Goal: Obtain resource: Obtain resource

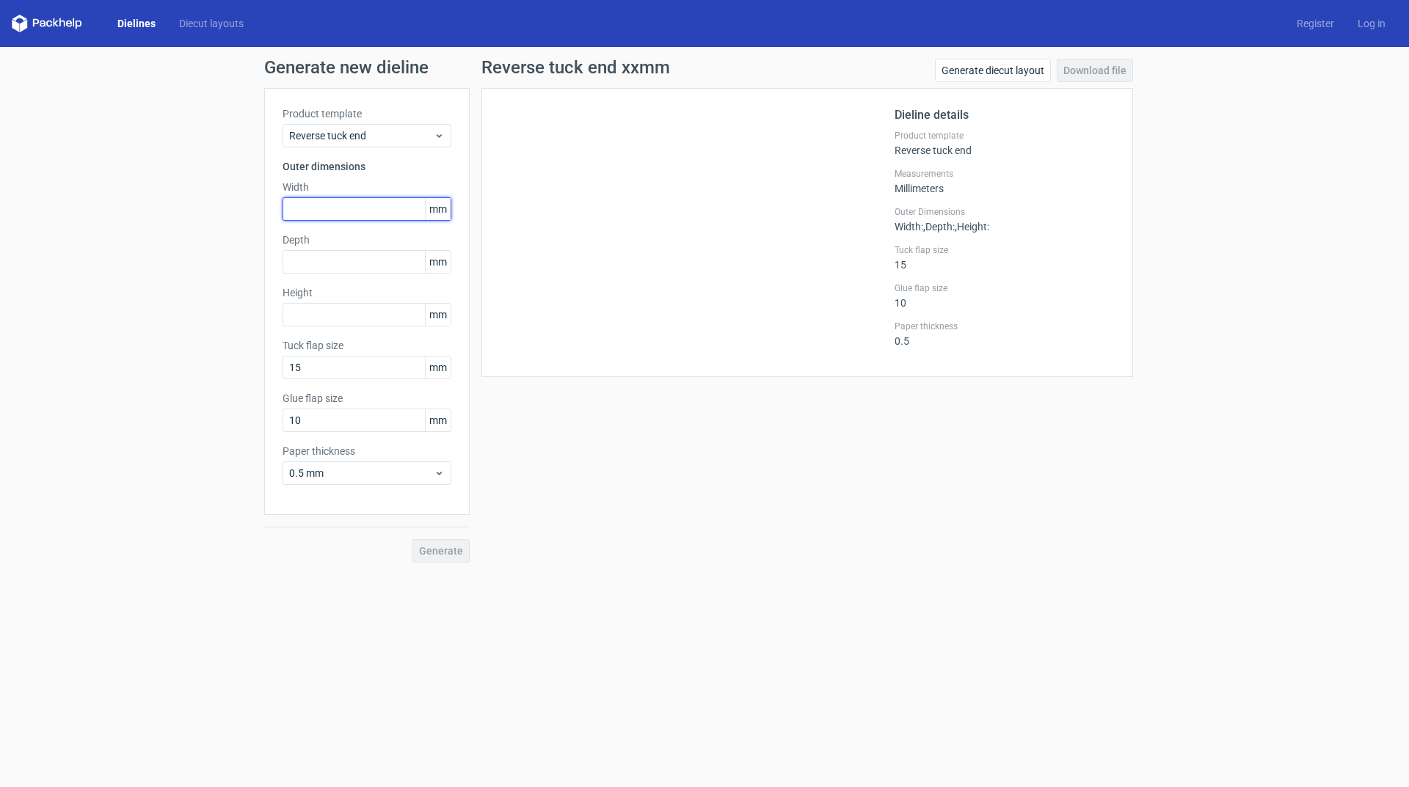
click at [312, 204] on input "text" at bounding box center [366, 208] width 169 height 23
type input "80"
type input "72"
type input "65"
drag, startPoint x: 159, startPoint y: 384, endPoint x: 159, endPoint y: 397, distance: 12.5
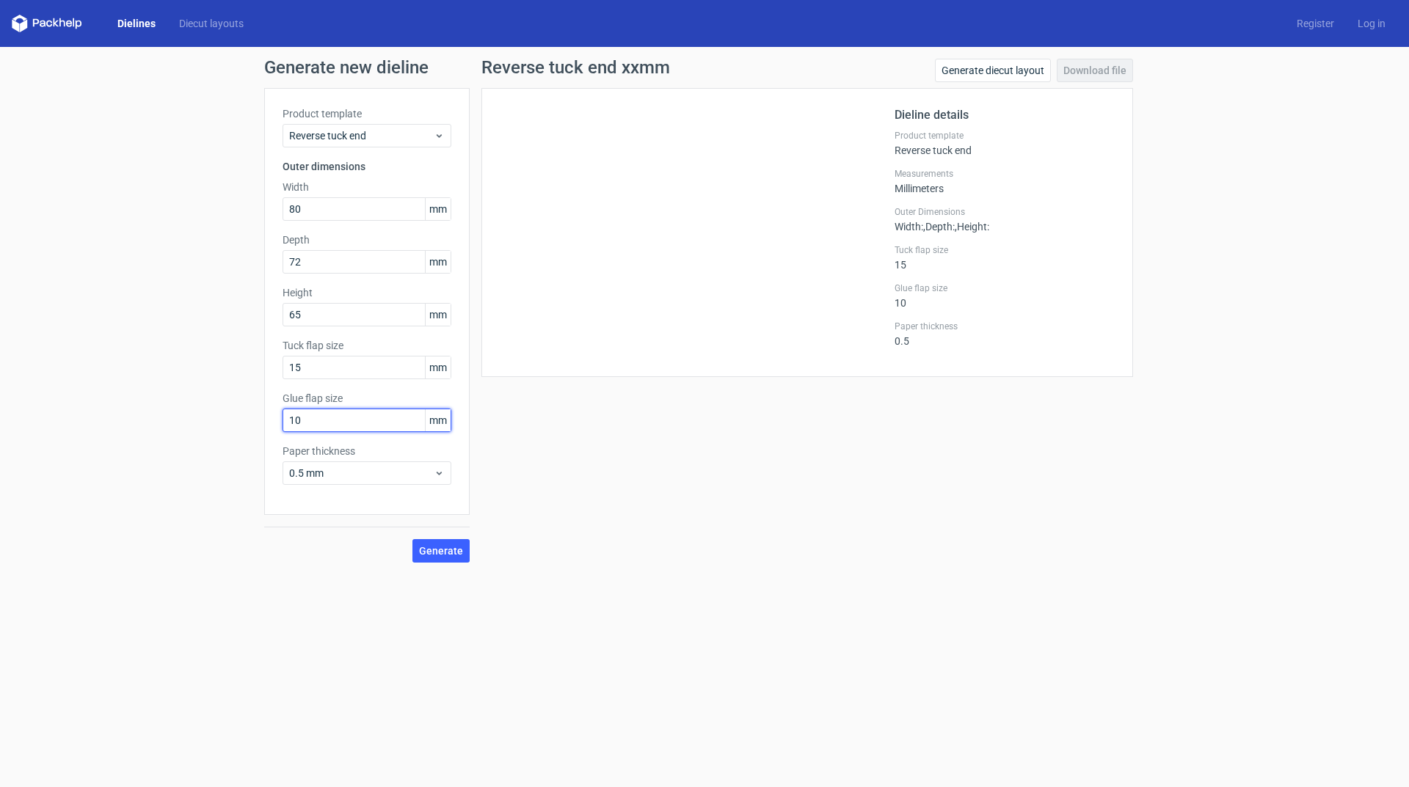
click at [143, 386] on div "Generate new dieline Product template Reverse tuck end Outer dimensions Width 8…" at bounding box center [704, 310] width 1409 height 527
drag, startPoint x: 442, startPoint y: 543, endPoint x: 304, endPoint y: 429, distance: 178.7
click at [305, 431] on div "Product template Reverse tuck end Outer dimensions Width 80 mm Depth 72 mm Heig…" at bounding box center [366, 325] width 205 height 475
drag, startPoint x: 242, startPoint y: 414, endPoint x: 197, endPoint y: 409, distance: 45.0
click at [197, 409] on div "Generate new dieline Product template Reverse tuck end Outer dimensions Width 8…" at bounding box center [704, 310] width 1409 height 527
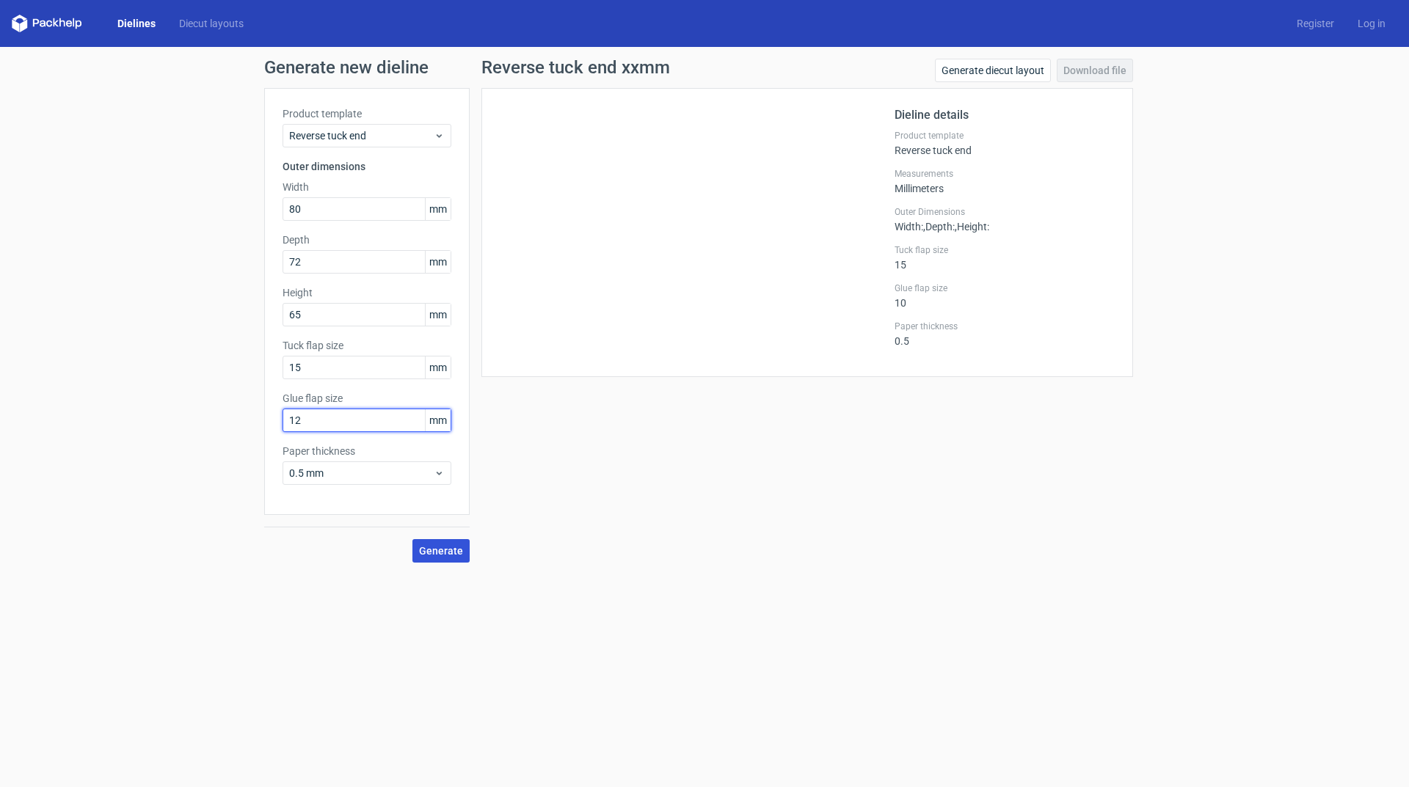
type input "12"
click at [436, 550] on span "Generate" at bounding box center [441, 551] width 44 height 10
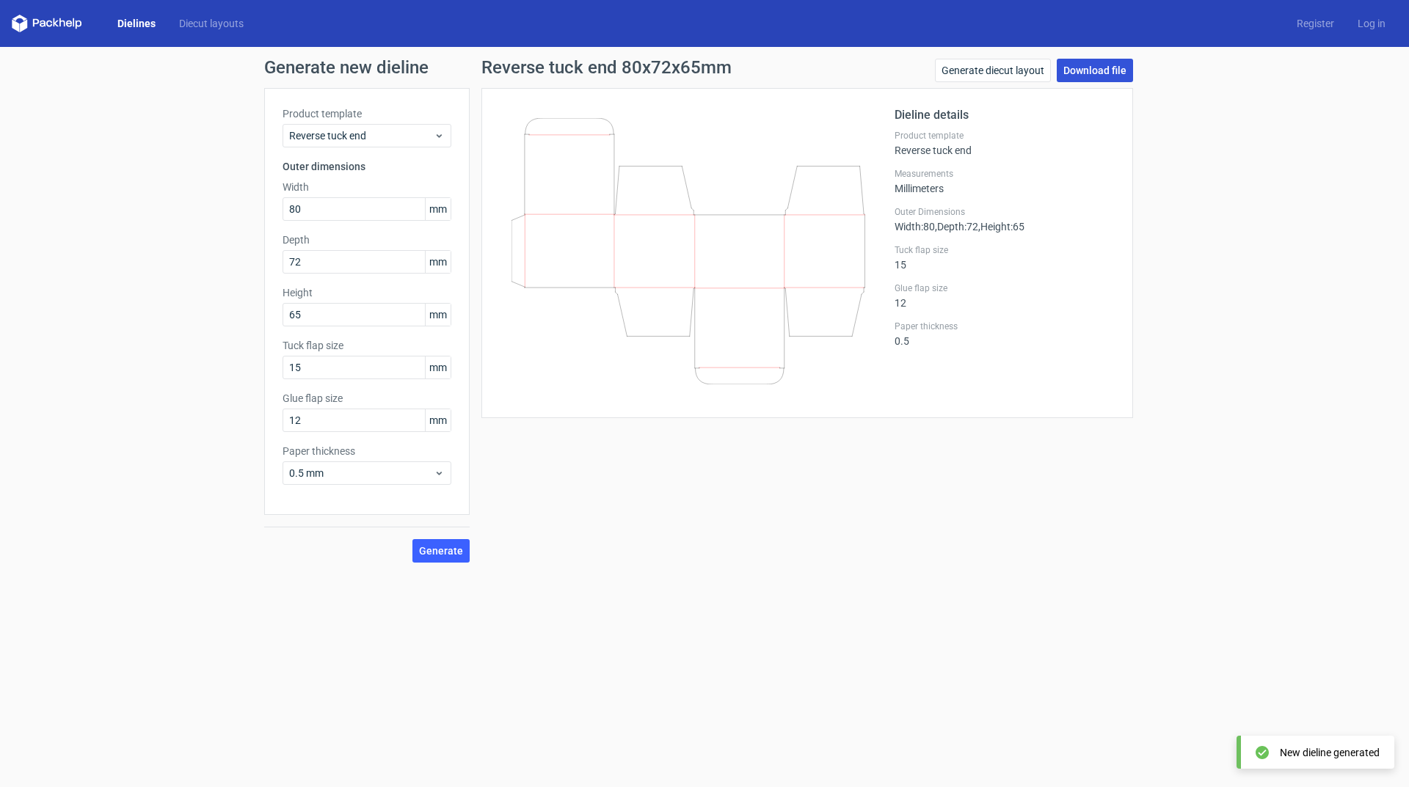
click at [1104, 78] on link "Download file" at bounding box center [1094, 70] width 76 height 23
